Goal: Task Accomplishment & Management: Manage account settings

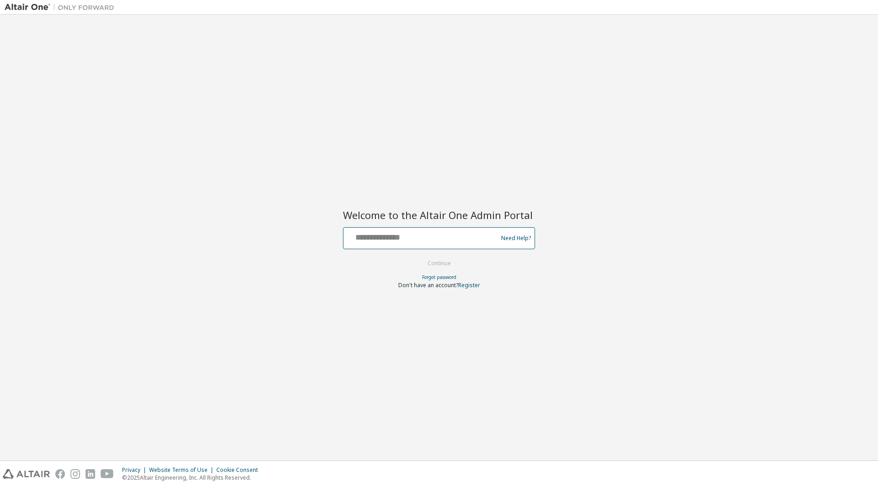
click at [354, 241] on input "text" at bounding box center [421, 235] width 149 height 13
click at [368, 241] on input "text" at bounding box center [421, 235] width 149 height 13
type input "**********"
click at [418, 256] on button "Continue" at bounding box center [439, 263] width 43 height 14
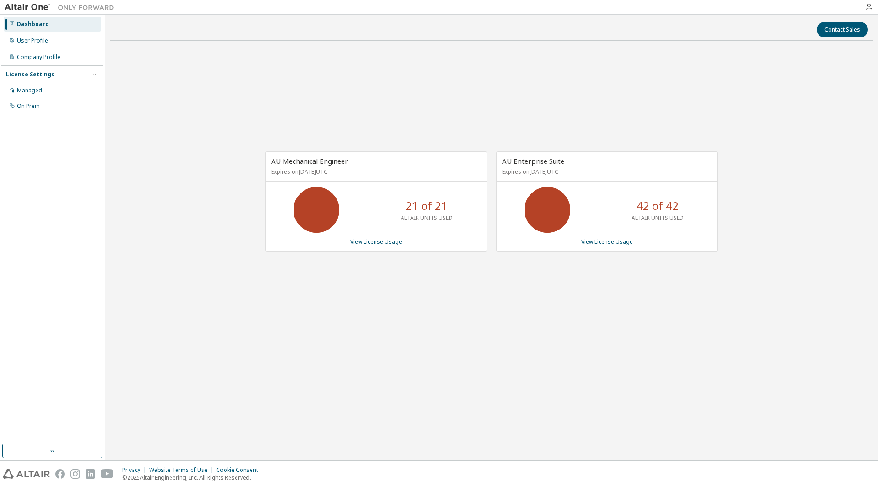
click at [697, 296] on div "AU Mechanical Engineer Expires on [DATE] UTC 21 of 21 ALTAIR UNITS USED View Li…" at bounding box center [491, 206] width 763 height 316
click at [577, 293] on div "AU Mechanical Engineer Expires on [DATE] UTC 21 of 21 ALTAIR UNITS USED View Li…" at bounding box center [491, 206] width 763 height 316
click at [504, 390] on div "Contact Sales AU Mechanical Engineer Expires on [DATE] UTC 21 of 21 ALTAIR UNIT…" at bounding box center [491, 237] width 763 height 437
click at [583, 346] on div "AU Mechanical Engineer Expires on [DATE] UTC 21 of 21 ALTAIR UNITS USED View Li…" at bounding box center [491, 206] width 763 height 316
click at [569, 293] on div "AU Mechanical Engineer Expires on [DATE] UTC 21 of 21 ALTAIR UNITS USED View Li…" at bounding box center [491, 206] width 763 height 316
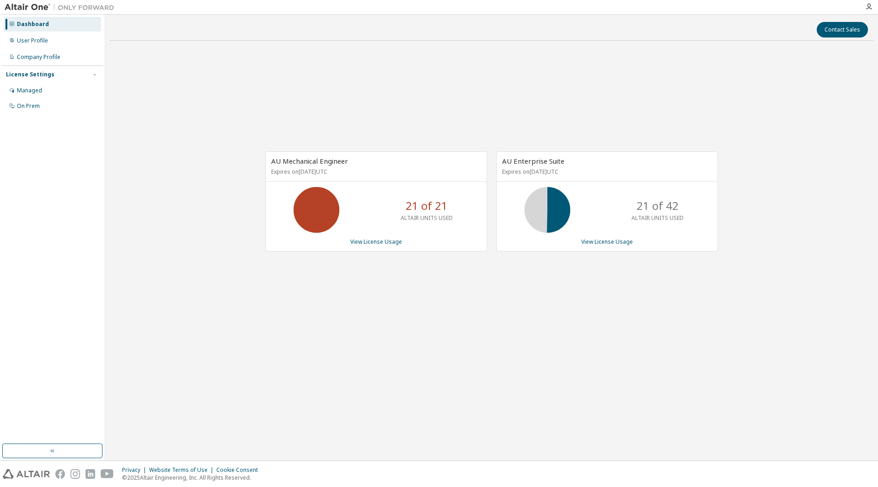
click at [716, 272] on div "AU Mechanical Engineer Expires on [DATE] UTC 21 of 21 ALTAIR UNITS USED View Li…" at bounding box center [491, 206] width 763 height 316
drag, startPoint x: 648, startPoint y: 316, endPoint x: 639, endPoint y: 312, distance: 10.2
click at [647, 316] on div "AU Mechanical Engineer Expires on [DATE] UTC 21 of 21 ALTAIR UNITS USED View Li…" at bounding box center [491, 206] width 763 height 316
click at [553, 214] on icon at bounding box center [547, 209] width 23 height 23
click at [550, 250] on div "AU Enterprise Suite Expires on August 12, 2026 UTC 21 of 42 ALTAIR UNITS USED V…" at bounding box center [607, 201] width 222 height 100
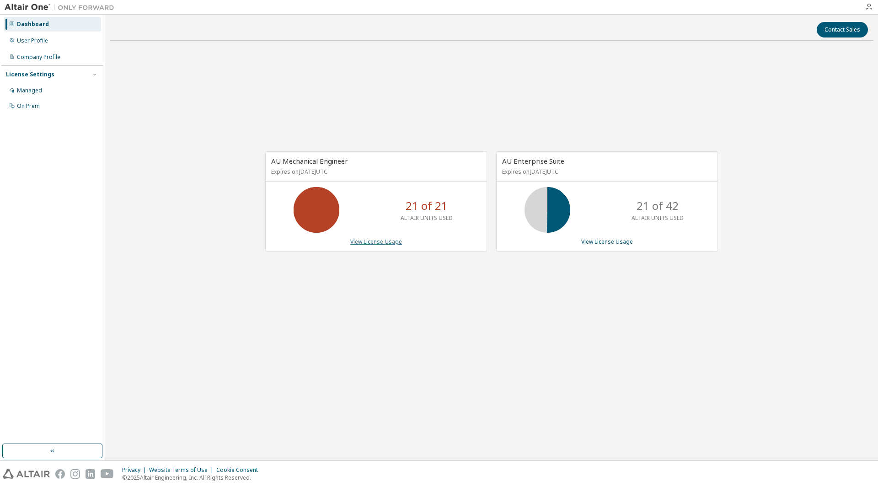
click at [387, 240] on link "View License Usage" at bounding box center [376, 242] width 52 height 8
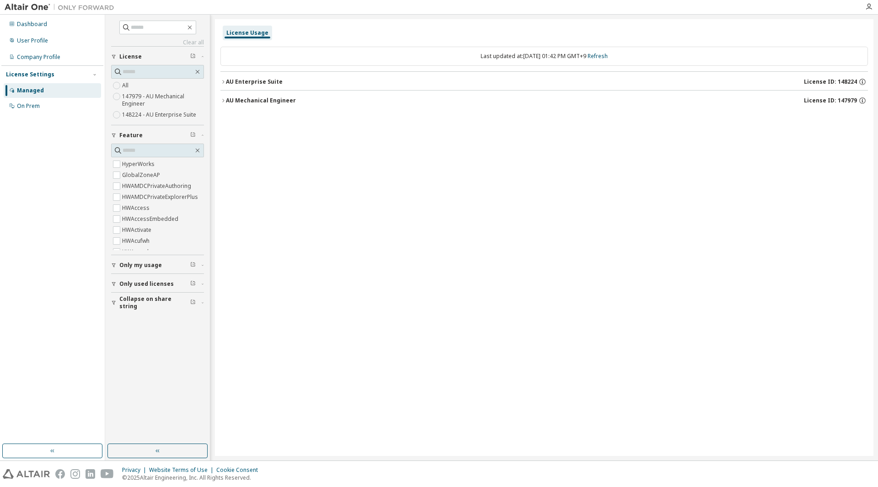
click at [225, 84] on icon "button" at bounding box center [222, 81] width 5 height 5
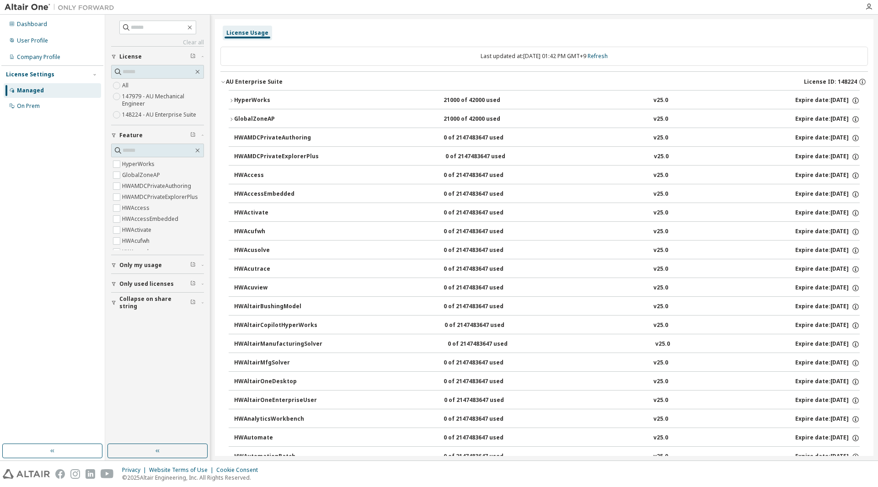
click at [245, 97] on div "HyperWorks" at bounding box center [275, 100] width 82 height 8
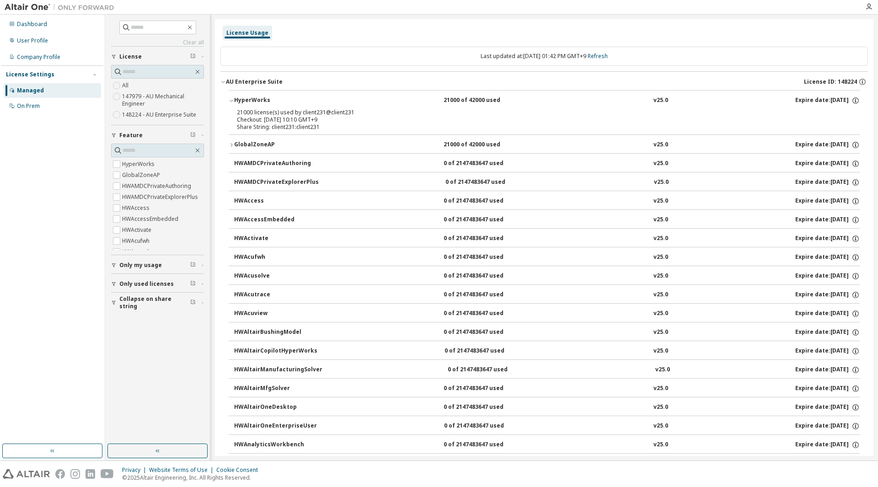
click at [236, 103] on div "HyperWorks" at bounding box center [275, 100] width 82 height 8
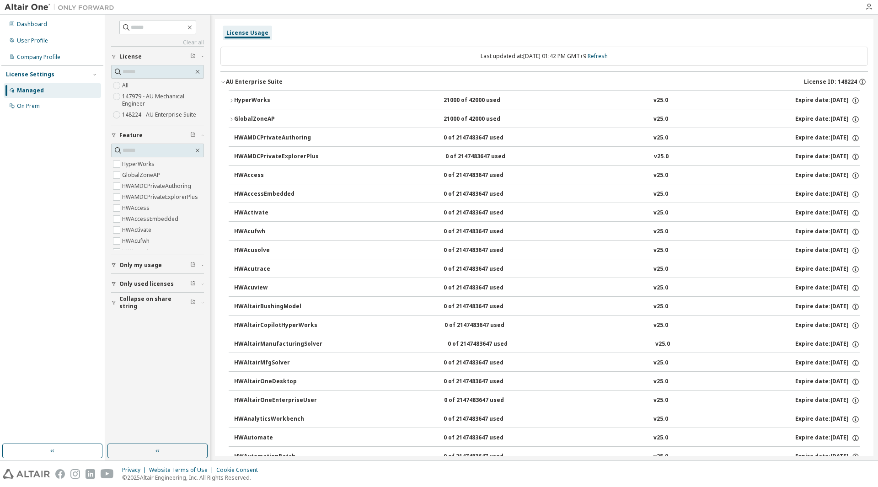
click at [227, 75] on button "AU Enterprise Suite License ID: 148224" at bounding box center [543, 82] width 647 height 20
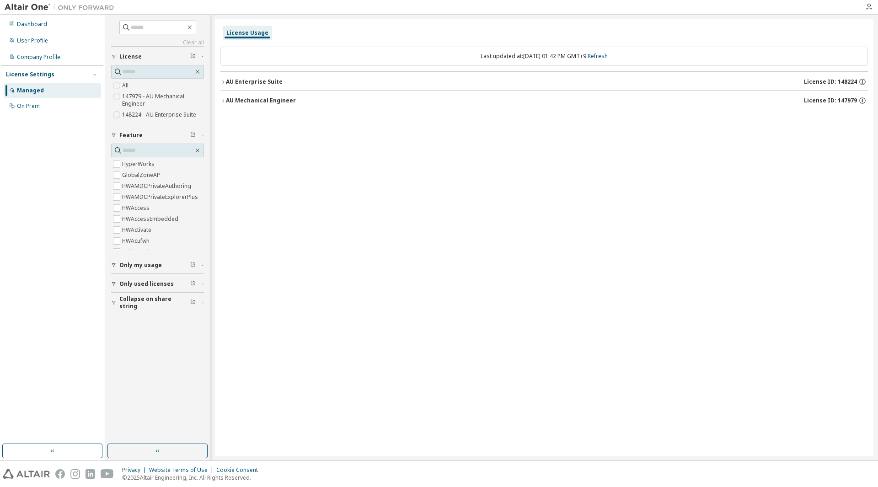
click at [247, 105] on button "AU Mechanical Engineer License ID: 147979" at bounding box center [543, 101] width 647 height 20
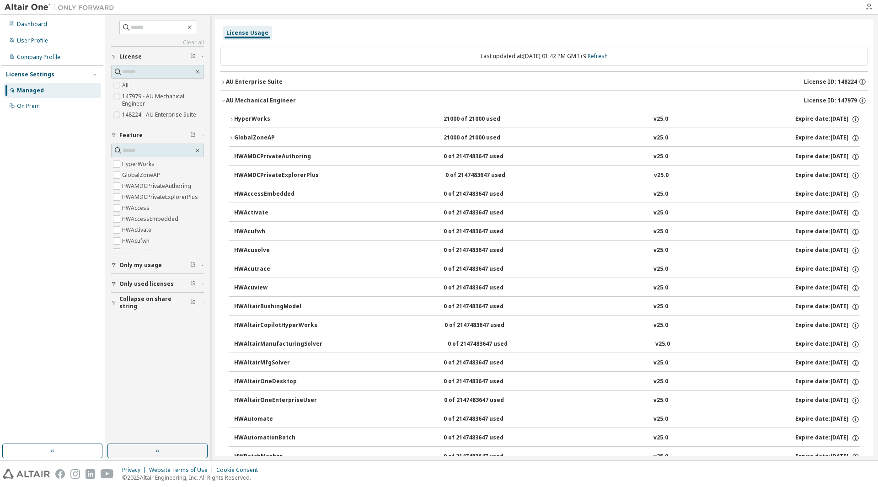
click at [245, 119] on div "HyperWorks" at bounding box center [275, 119] width 82 height 8
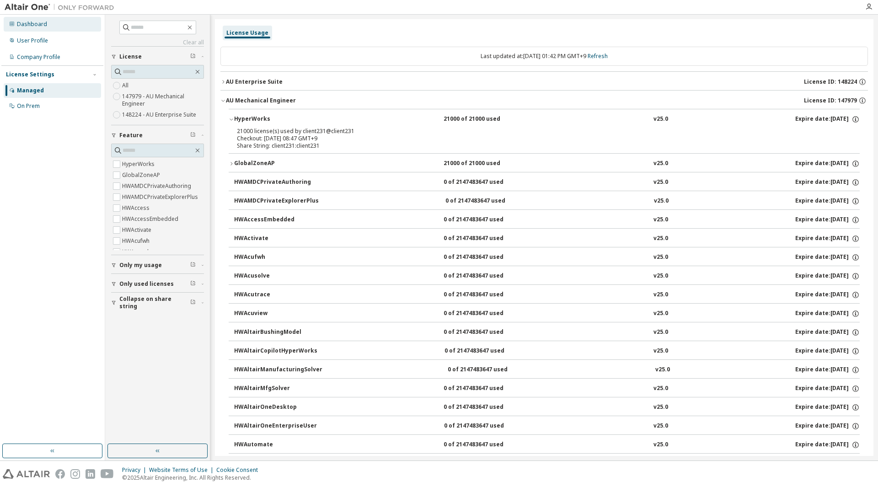
click at [36, 27] on div "Dashboard" at bounding box center [32, 24] width 30 height 7
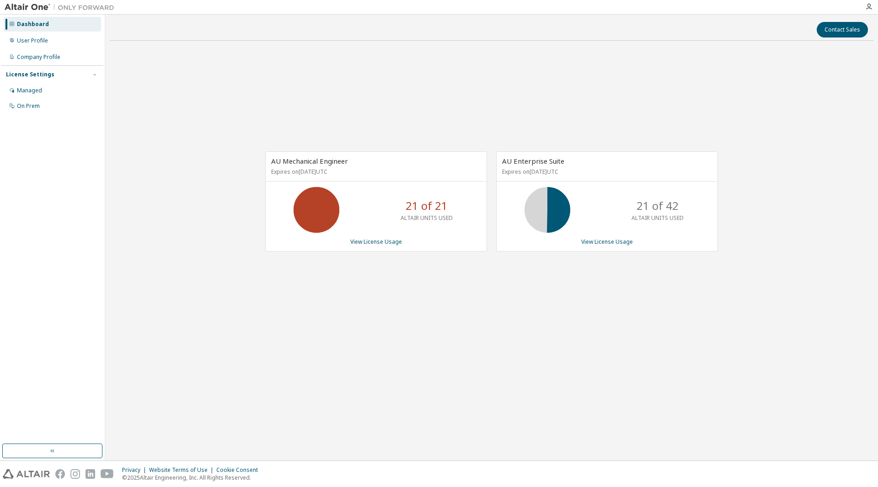
click at [373, 259] on div "AU Mechanical Engineer Expires on August 12, 2026 UTC 21 of 21 ALTAIR UNITS USE…" at bounding box center [371, 206] width 231 height 110
click at [390, 243] on link "View License Usage" at bounding box center [376, 242] width 52 height 8
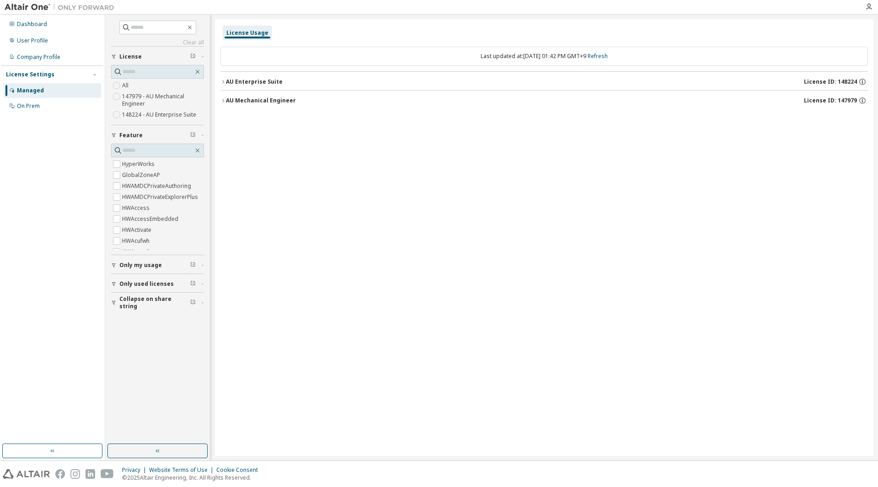
click at [264, 82] on div "AU Enterprise Suite" at bounding box center [254, 81] width 57 height 7
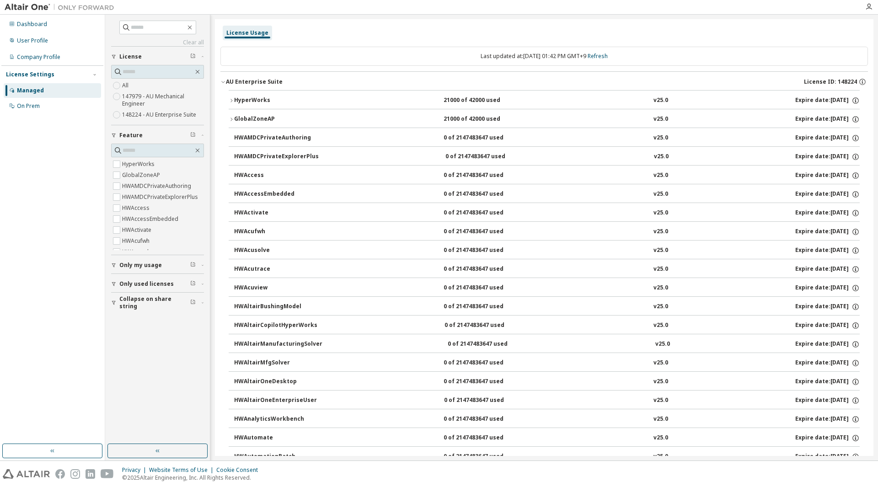
click at [259, 103] on div "HyperWorks" at bounding box center [275, 100] width 82 height 8
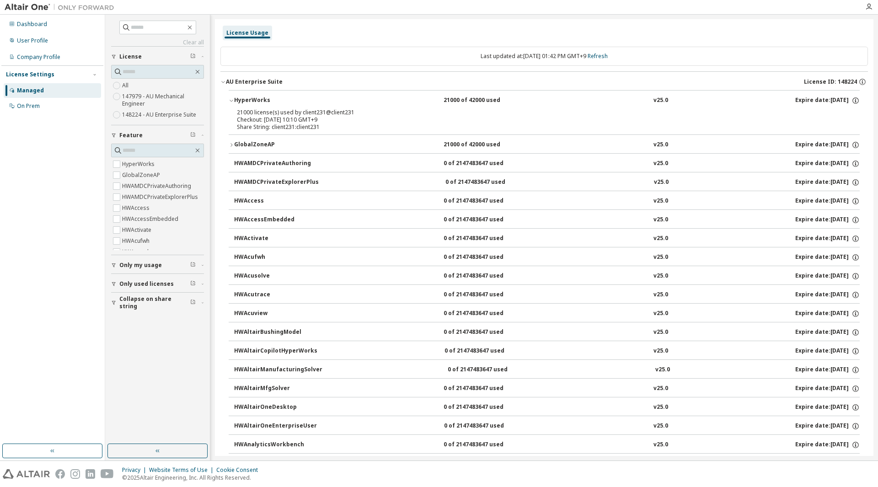
click at [261, 84] on div "AU Enterprise Suite" at bounding box center [254, 81] width 57 height 7
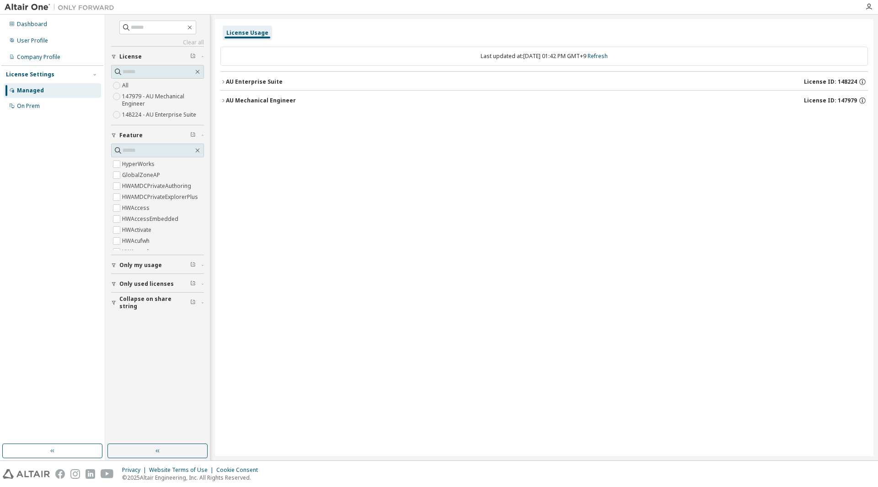
click at [252, 100] on div "AU Mechanical Engineer" at bounding box center [261, 100] width 70 height 7
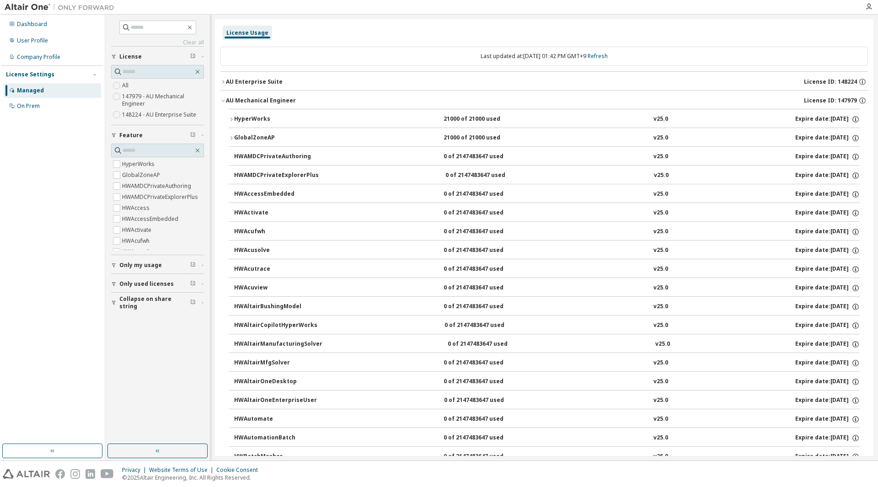
click at [259, 118] on div "HyperWorks" at bounding box center [275, 119] width 82 height 8
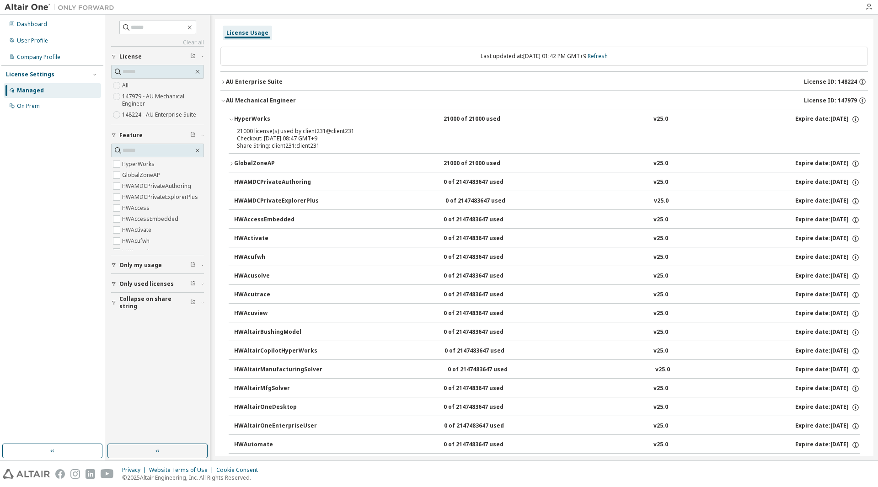
click at [255, 75] on button "AU Enterprise Suite License ID: 148224" at bounding box center [543, 82] width 647 height 20
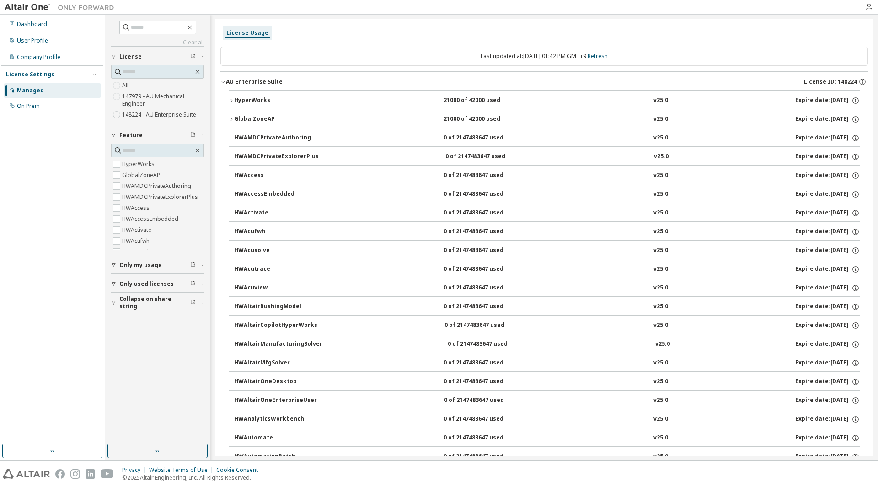
click at [261, 80] on div "AU Enterprise Suite" at bounding box center [254, 81] width 57 height 7
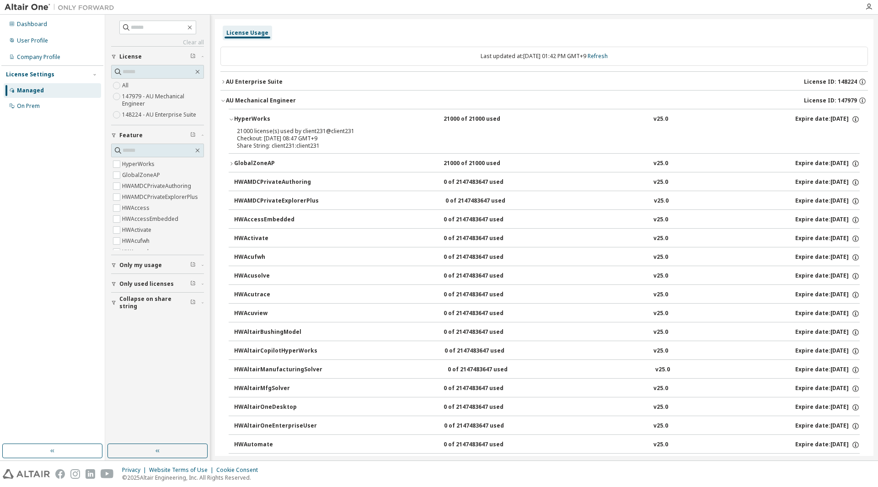
click at [264, 80] on div "AU Enterprise Suite" at bounding box center [254, 81] width 57 height 7
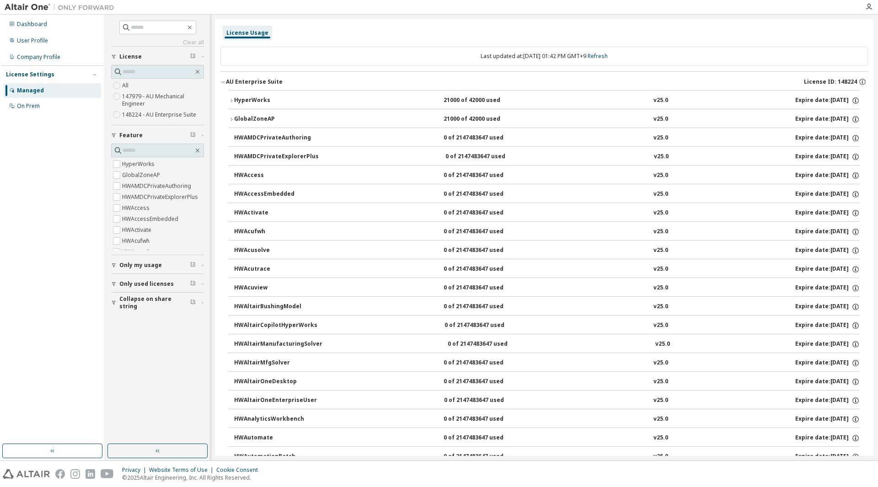
click at [263, 91] on button "HyperWorks 21000 of 42000 used v25.0 Expire date: 2026-08-12" at bounding box center [544, 101] width 631 height 20
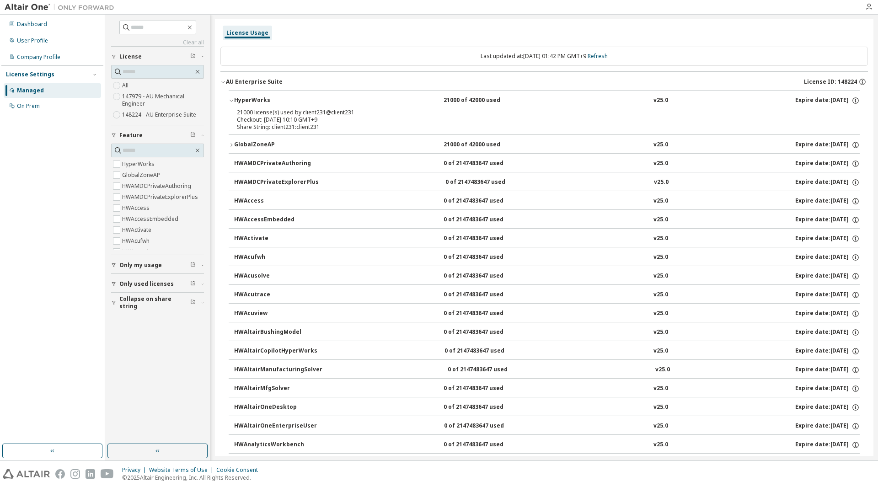
click at [268, 96] on div "HyperWorks" at bounding box center [275, 100] width 82 height 8
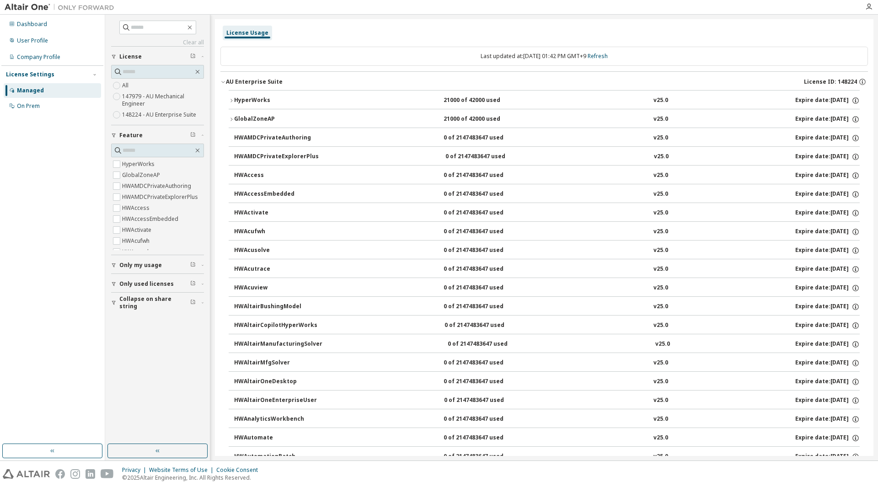
click at [260, 90] on div "HyperWorks 21000 of 42000 used v25.0 Expire date: 2026-08-12" at bounding box center [544, 99] width 631 height 19
click at [261, 85] on div "AU Enterprise Suite License ID: 148224" at bounding box center [547, 82] width 642 height 8
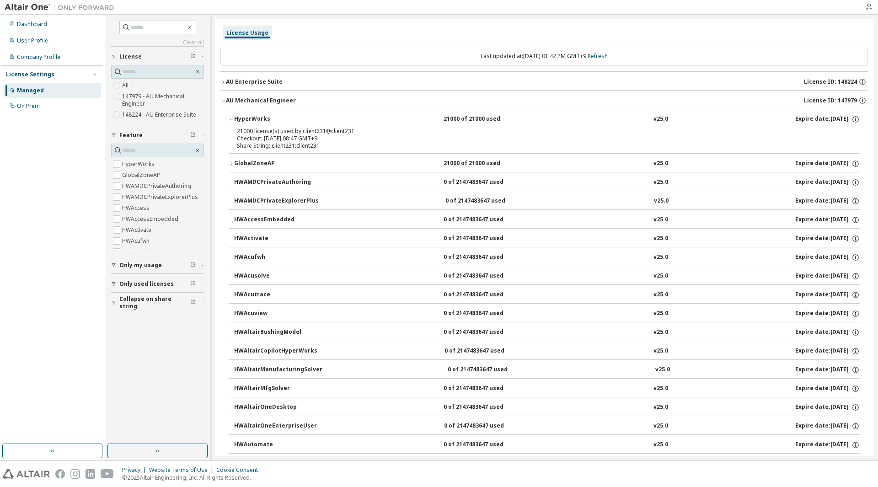
click at [255, 116] on div "HyperWorks" at bounding box center [275, 119] width 82 height 8
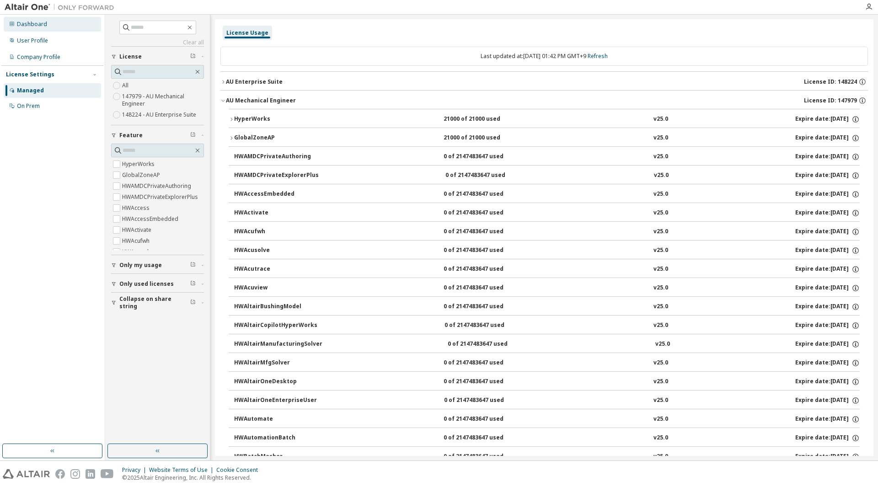
click at [40, 29] on div "Dashboard" at bounding box center [52, 24] width 97 height 15
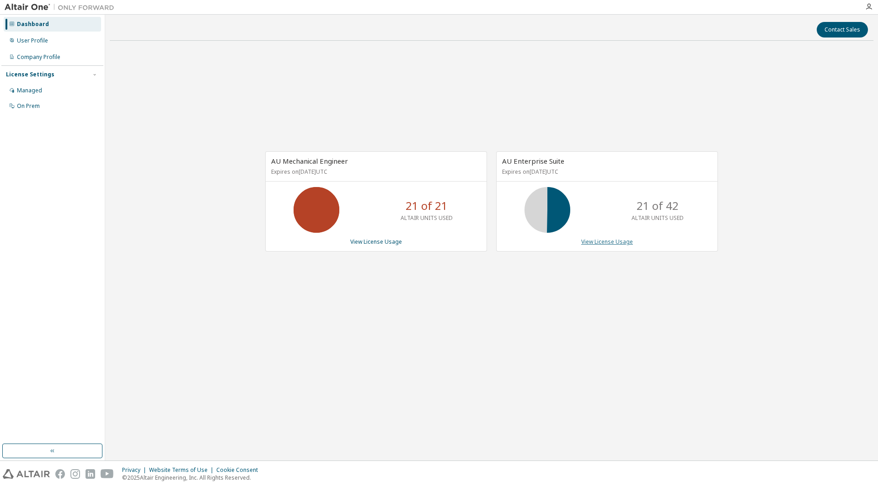
click at [602, 241] on link "View License Usage" at bounding box center [607, 242] width 52 height 8
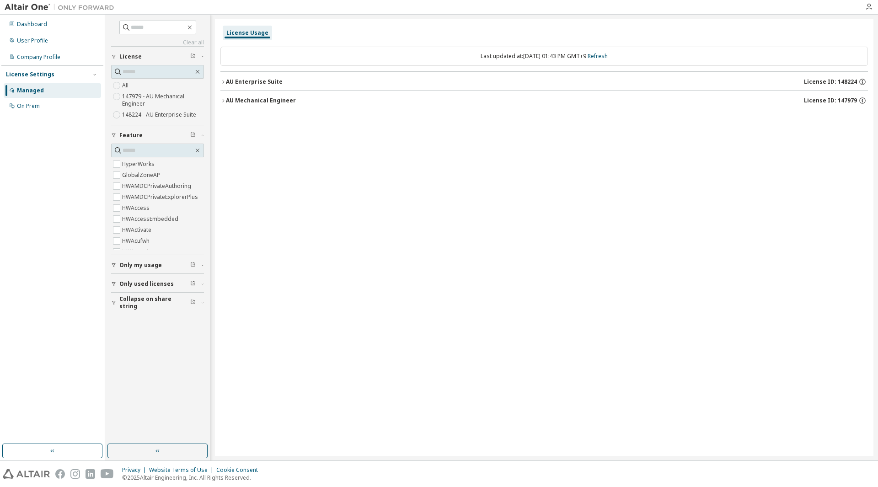
click at [255, 83] on div "AU Enterprise Suite" at bounding box center [254, 81] width 57 height 7
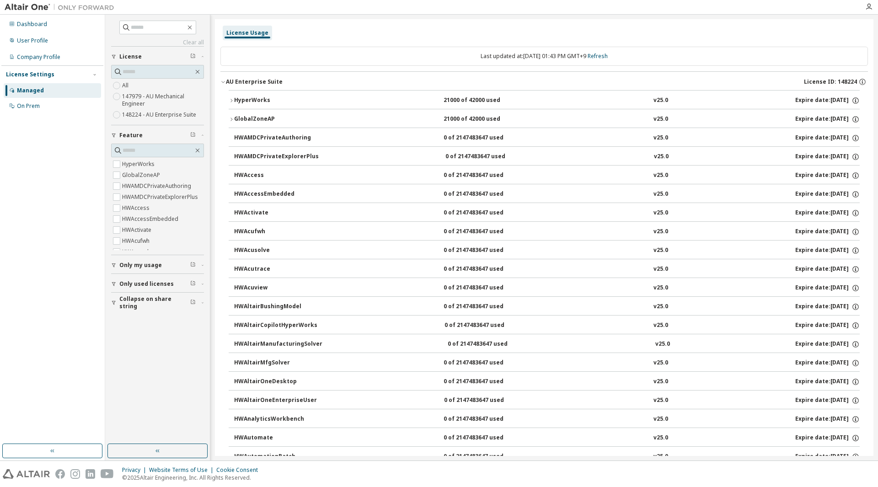
click at [257, 95] on button "HyperWorks 21000 of 42000 used v25.0 Expire date: 2026-08-12" at bounding box center [544, 101] width 631 height 20
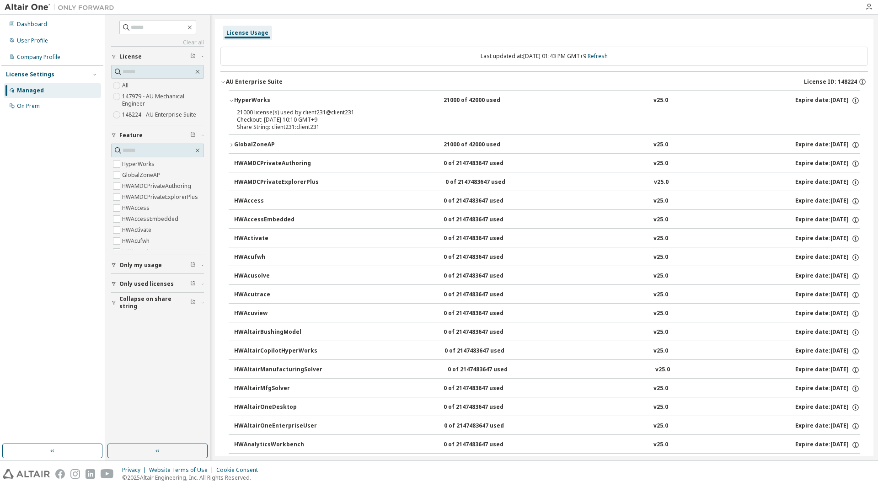
click at [256, 95] on button "HyperWorks 21000 of 42000 used v25.0 Expire date: 2026-08-12" at bounding box center [544, 101] width 631 height 20
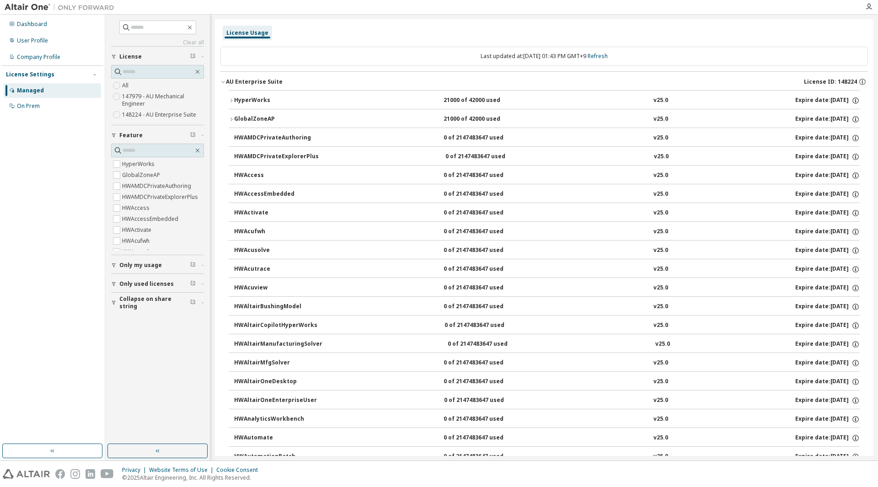
click at [241, 85] on div "AU Enterprise Suite License ID: 148224" at bounding box center [547, 82] width 642 height 8
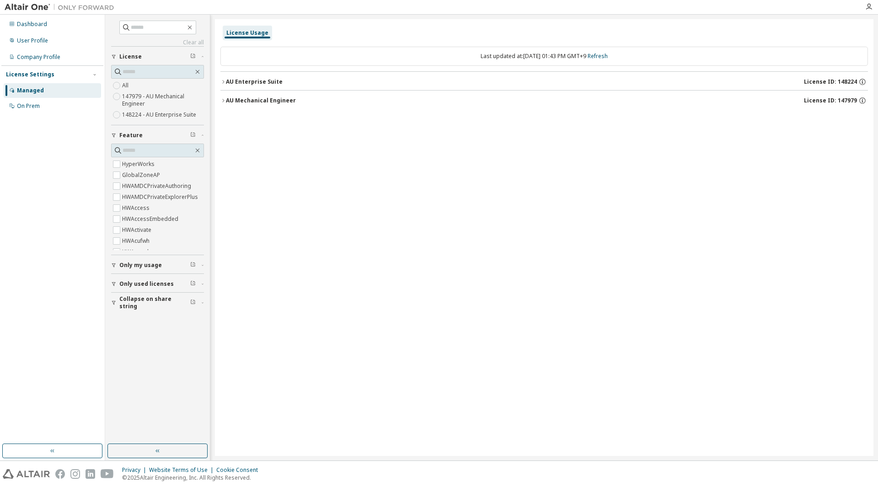
click at [256, 107] on button "AU Mechanical Engineer License ID: 147979" at bounding box center [543, 101] width 647 height 20
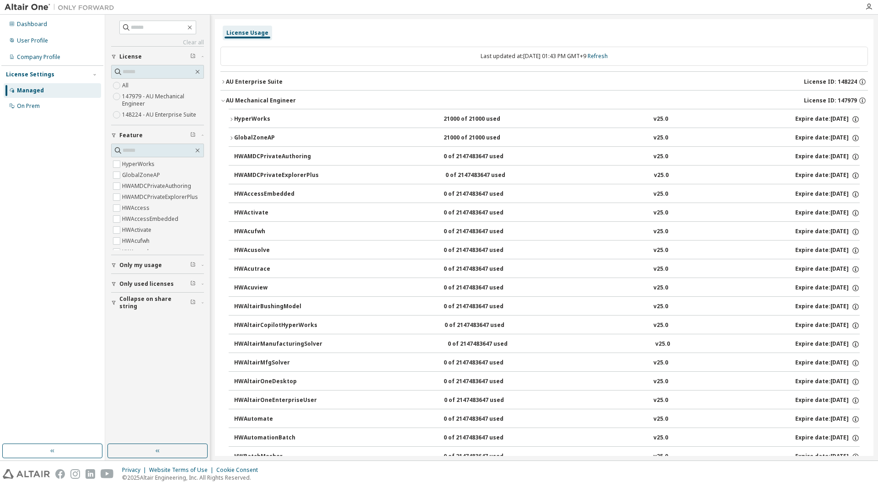
click at [261, 117] on div "HyperWorks" at bounding box center [275, 119] width 82 height 8
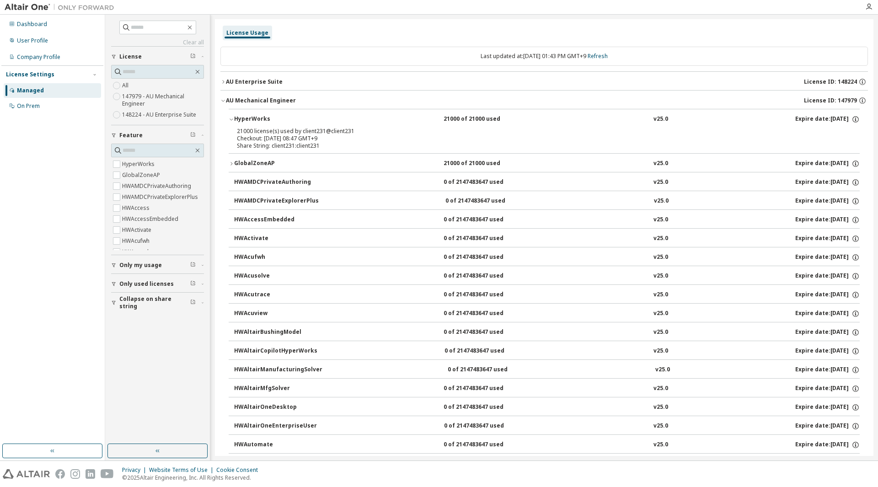
click at [280, 138] on div "Checkout: 2025-09-02 08:47 GMT+9" at bounding box center [533, 138] width 592 height 7
click at [331, 141] on div "Checkout: 2025-09-02 08:47 GMT+9" at bounding box center [533, 138] width 592 height 7
click at [309, 139] on div "Checkout: 2025-09-02 08:47 GMT+9" at bounding box center [533, 138] width 592 height 7
click at [309, 138] on div "Checkout: 2025-09-02 08:47 GMT+9" at bounding box center [533, 138] width 592 height 7
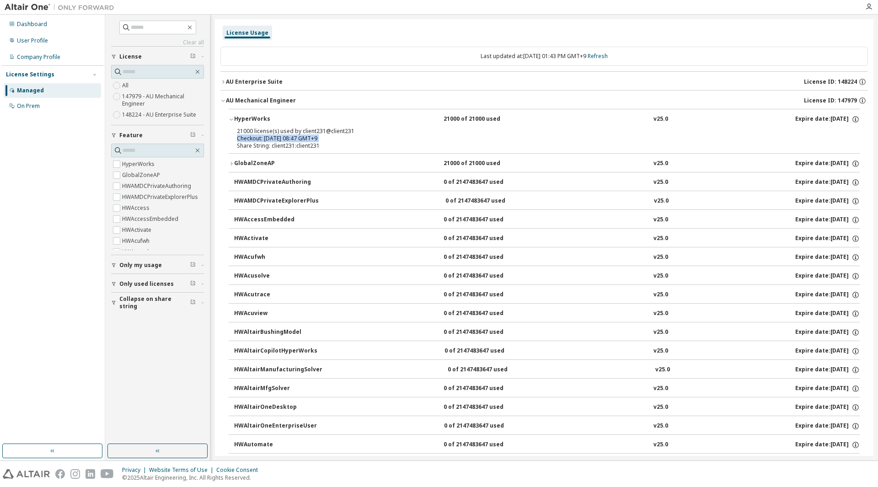
click at [291, 139] on div "Checkout: 2025-09-02 08:47 GMT+9" at bounding box center [533, 138] width 592 height 7
click at [320, 88] on button "AU Enterprise Suite License ID: 148224" at bounding box center [543, 82] width 647 height 20
